Goal: Task Accomplishment & Management: Manage account settings

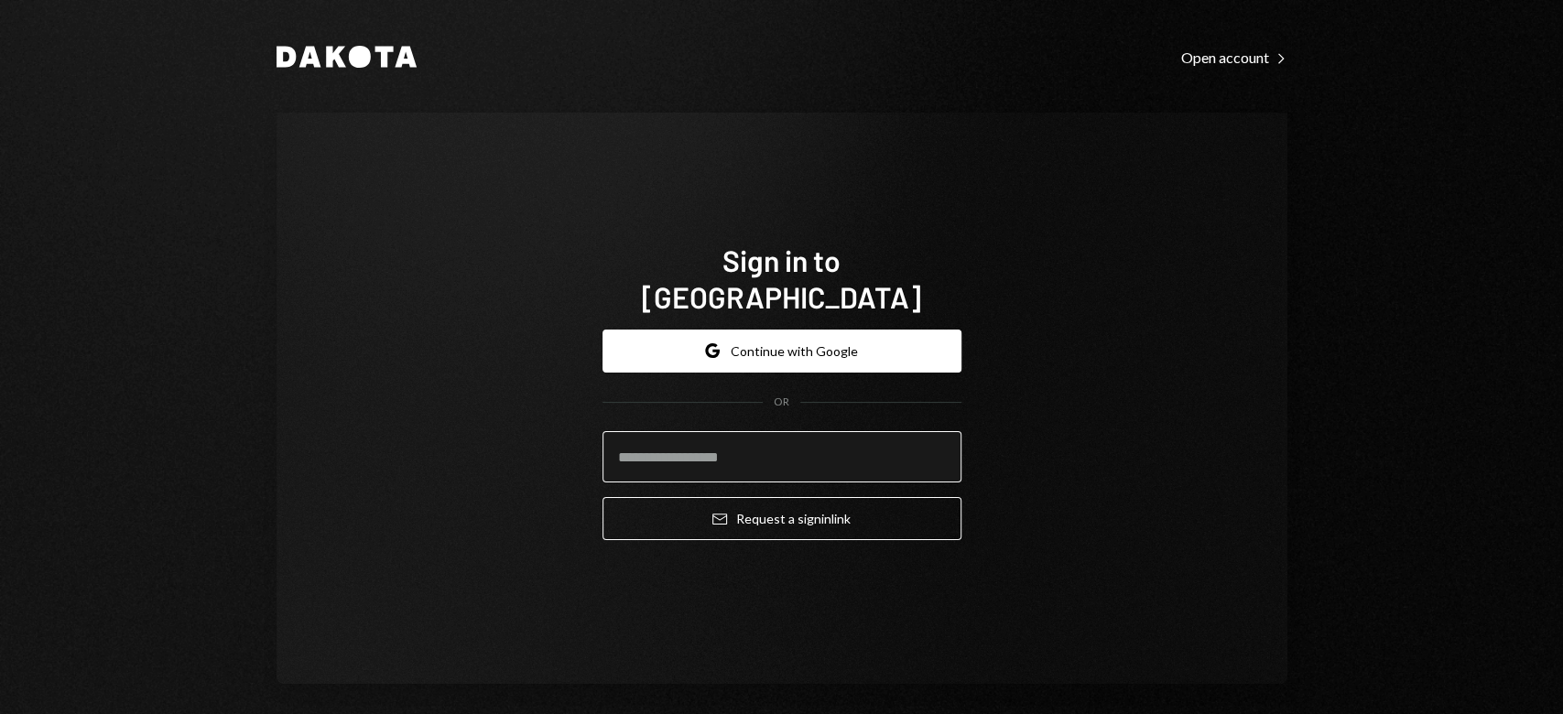
click at [766, 431] on input "email" at bounding box center [782, 456] width 359 height 51
type input "**********"
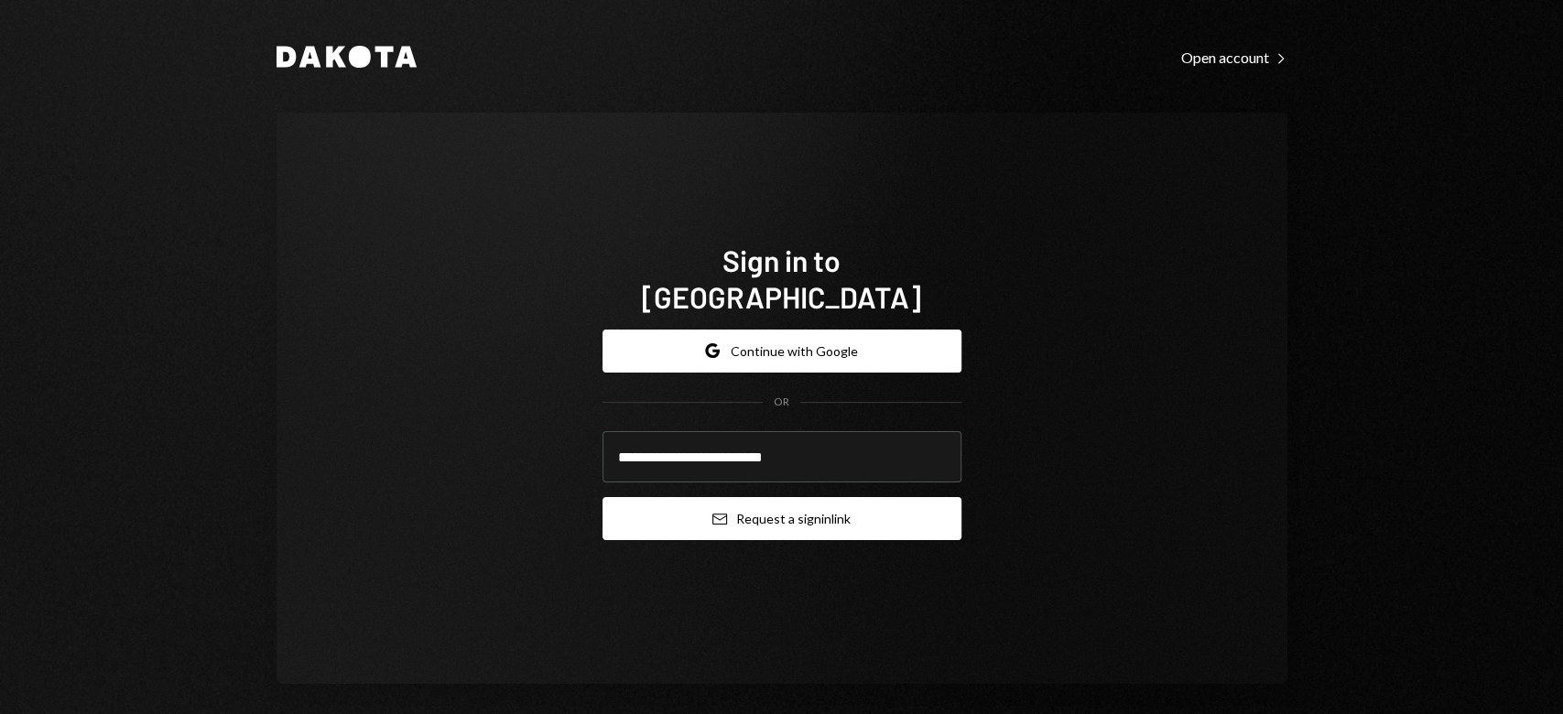
click at [735, 497] on button "Email Request a sign in link" at bounding box center [782, 518] width 359 height 43
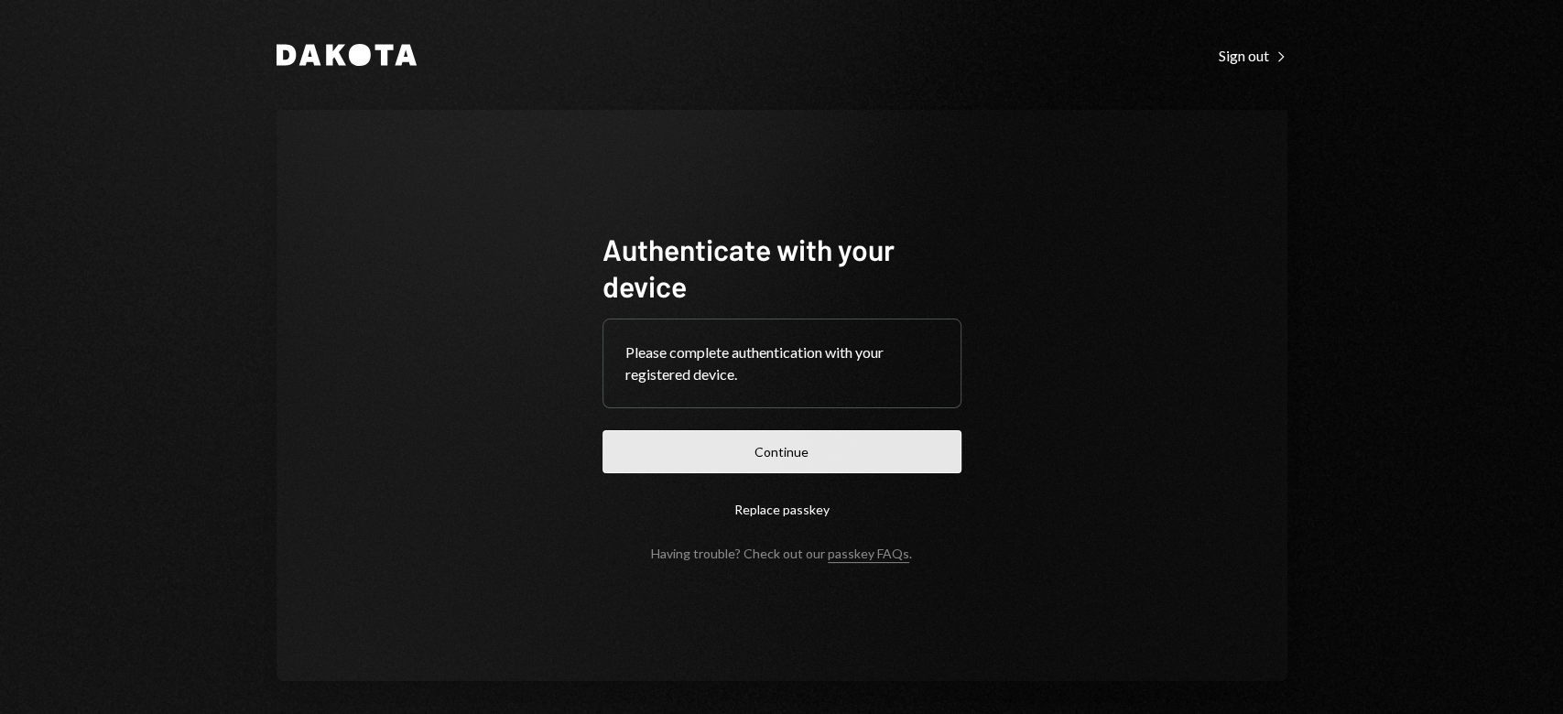
click at [659, 456] on button "Continue" at bounding box center [782, 451] width 359 height 43
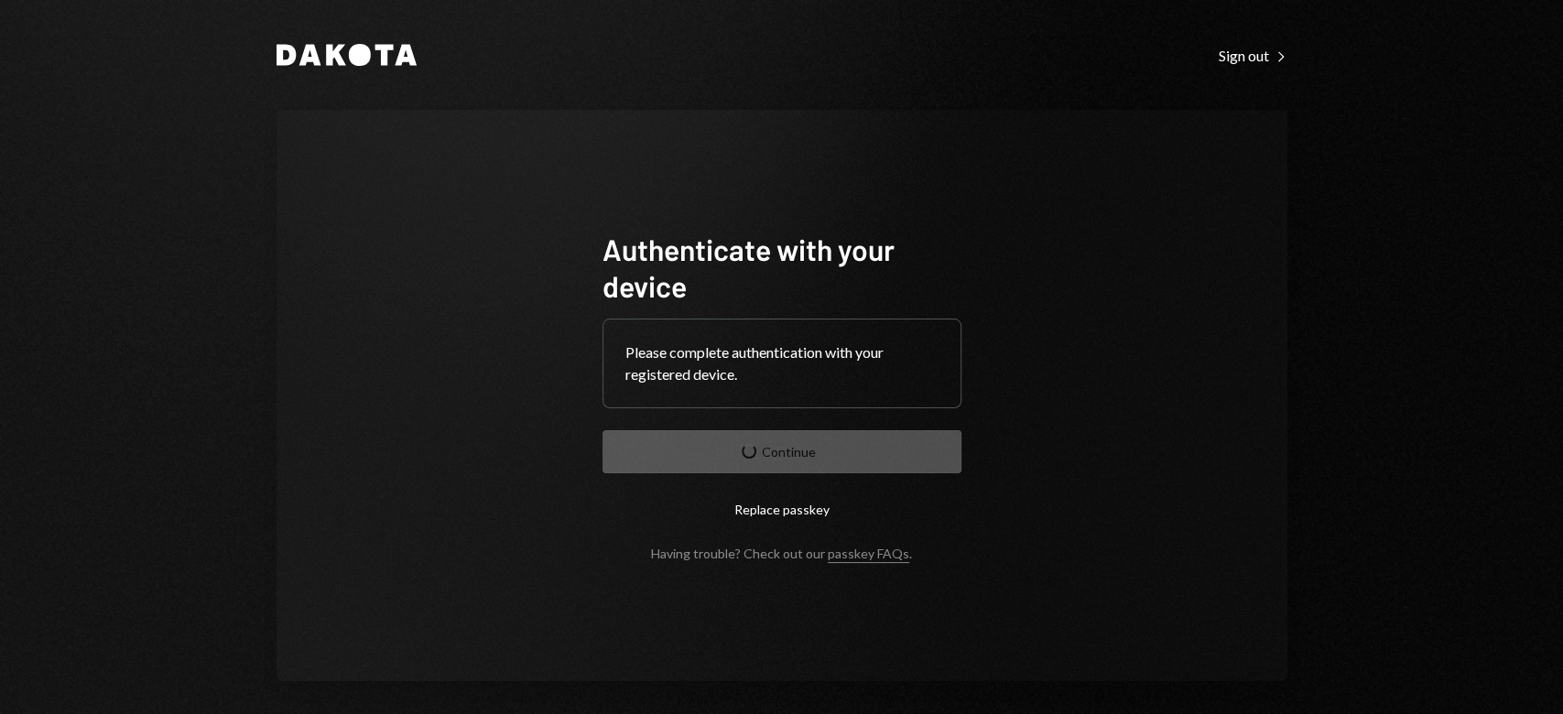
click at [659, 456] on form "Authenticate with your device Please complete authentication with your register…" at bounding box center [782, 396] width 359 height 331
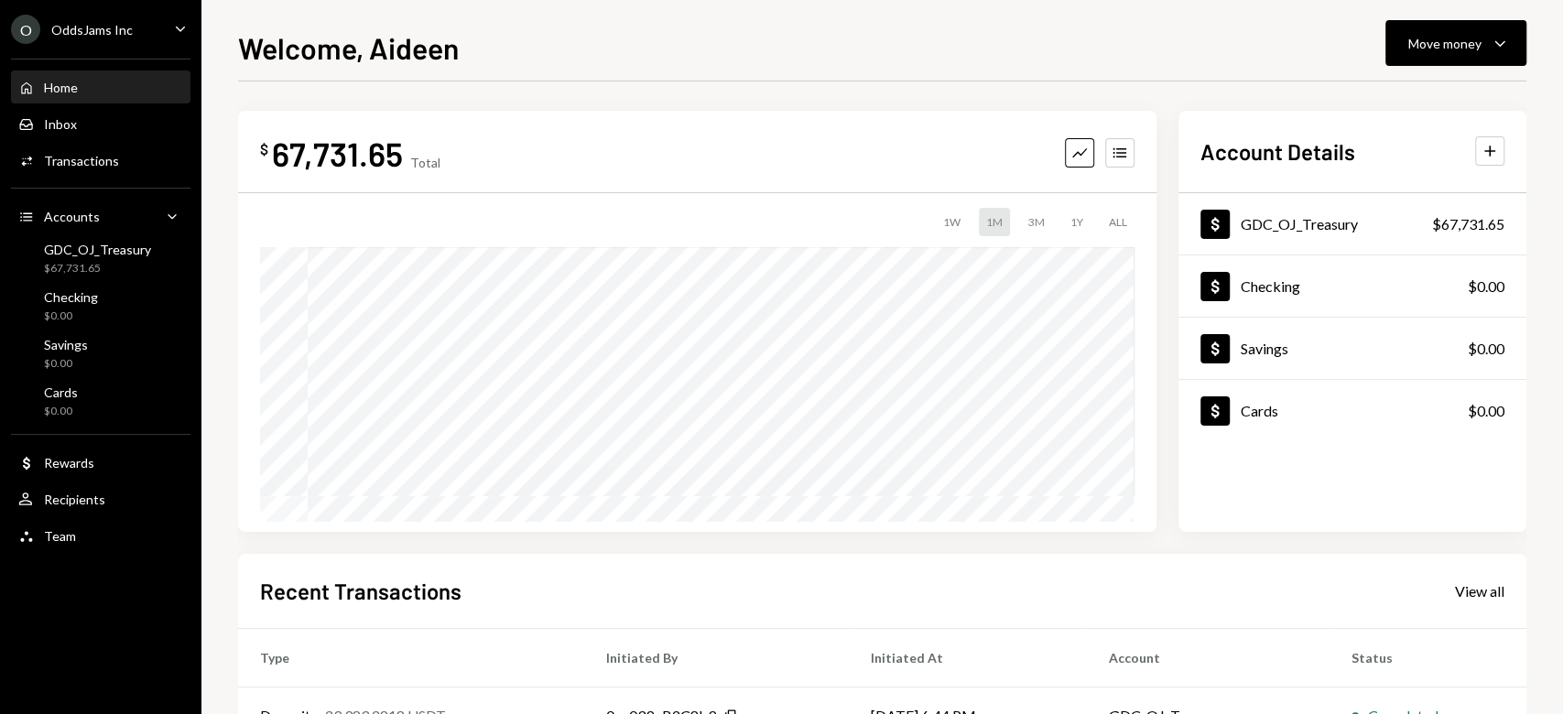
click at [155, 27] on div "O OddsJams Inc Caret Down" at bounding box center [100, 29] width 201 height 29
click at [647, 29] on div "Welcome, Aideen Move money Caret Down" at bounding box center [882, 46] width 1288 height 40
click at [98, 162] on div "Transactions" at bounding box center [81, 161] width 75 height 16
